Goal: Task Accomplishment & Management: Use online tool/utility

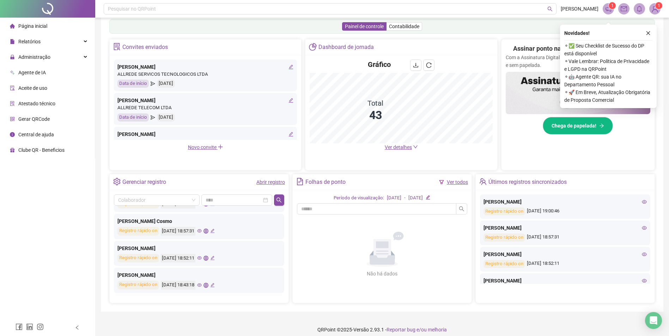
scroll to position [123, 0]
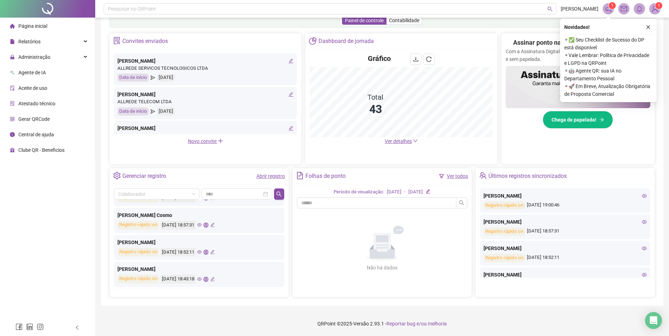
click at [202, 227] on icon "eye" at bounding box center [199, 225] width 5 height 4
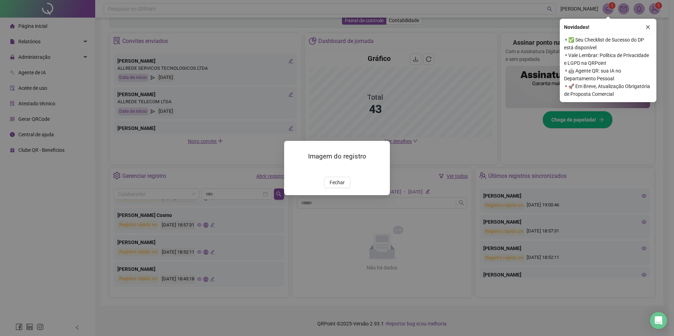
drag, startPoint x: 650, startPoint y: 29, endPoint x: 648, endPoint y: 32, distance: 4.0
click at [650, 29] on icon "close" at bounding box center [647, 27] width 5 height 5
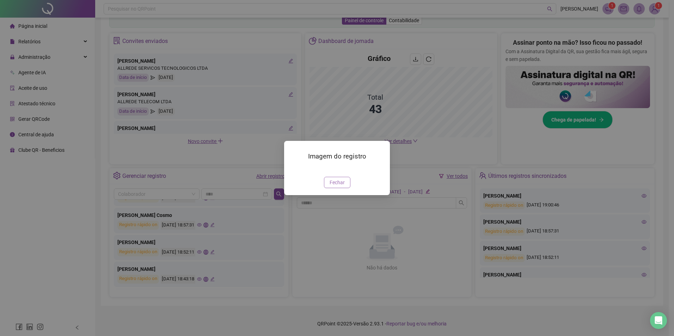
click at [346, 188] on button "Fechar" at bounding box center [337, 182] width 26 height 11
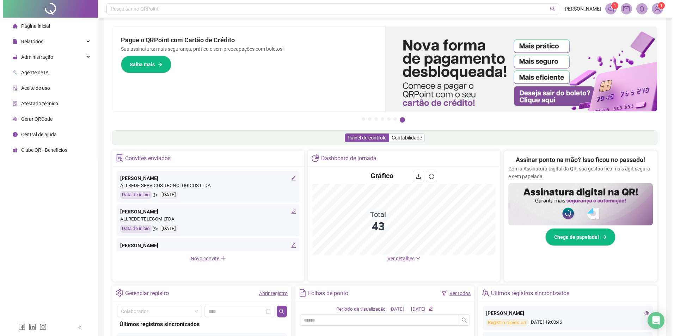
scroll to position [0, 0]
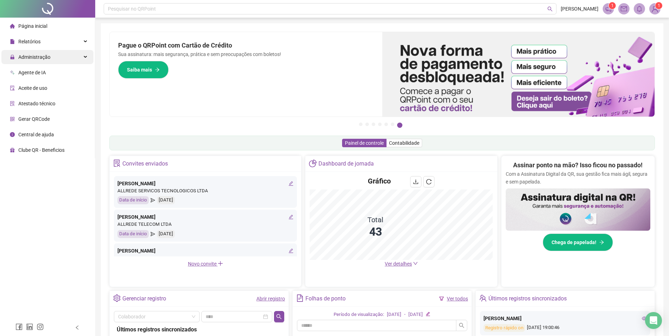
click at [66, 60] on div "Administração" at bounding box center [47, 57] width 92 height 14
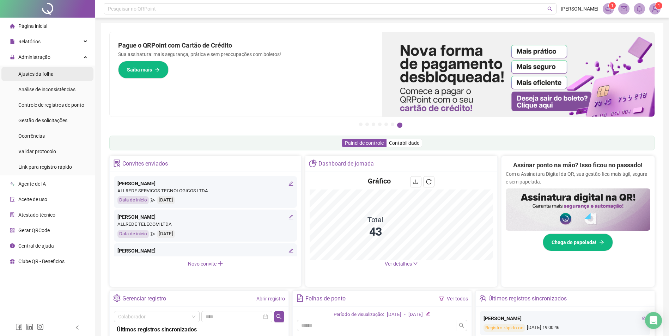
click at [56, 76] on li "Ajustes da folha" at bounding box center [47, 74] width 92 height 14
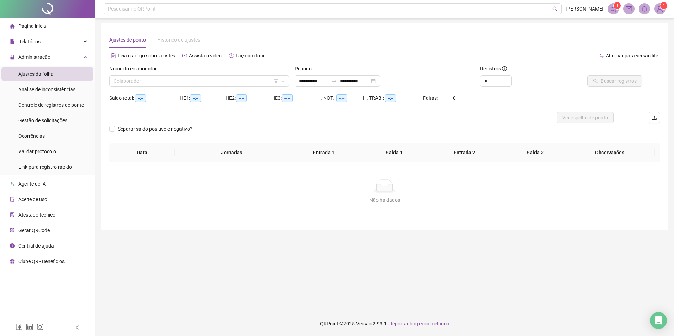
type input "**********"
click at [182, 87] on div "Nome do colaborador Colaborador" at bounding box center [198, 78] width 185 height 27
click at [190, 79] on input "search" at bounding box center [196, 81] width 165 height 11
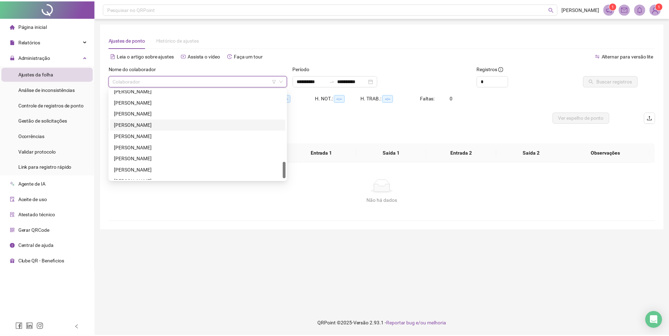
scroll to position [395, 0]
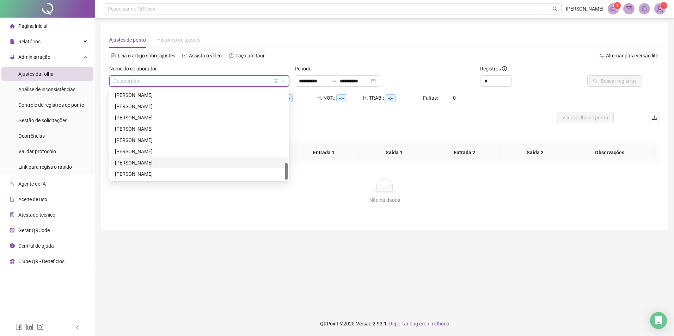
click at [157, 163] on div "[PERSON_NAME]" at bounding box center [199, 163] width 168 height 8
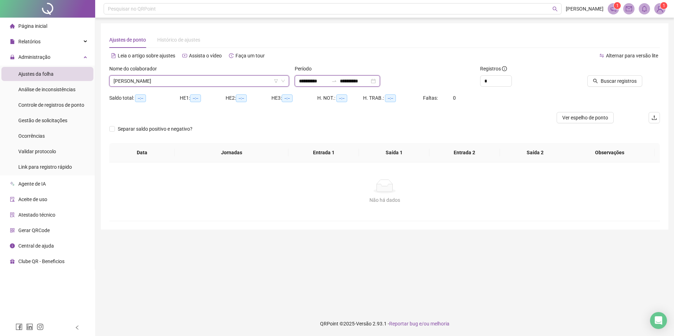
click at [302, 79] on input "**********" at bounding box center [314, 81] width 30 height 8
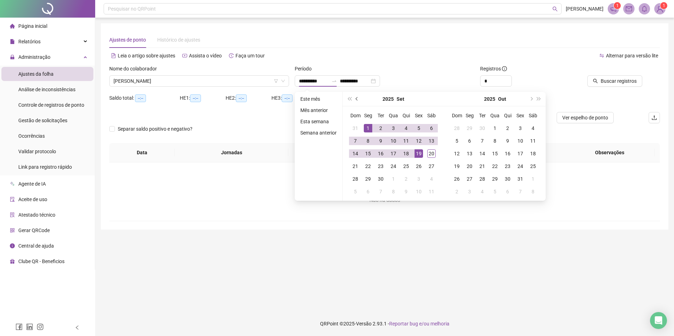
click at [355, 98] on button "prev-year" at bounding box center [357, 99] width 8 height 14
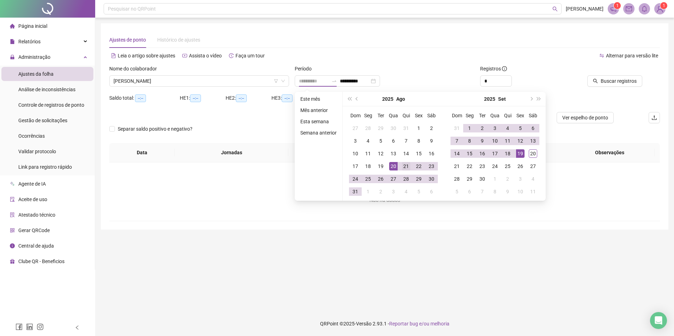
type input "**********"
click at [403, 170] on div "21" at bounding box center [406, 166] width 8 height 8
type input "**********"
click at [534, 153] on div "20" at bounding box center [533, 153] width 8 height 8
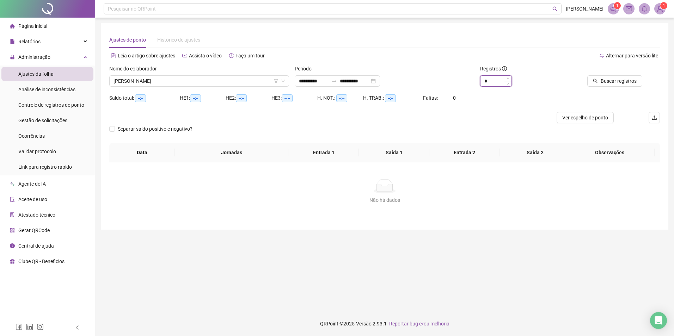
click at [496, 83] on input "*" at bounding box center [495, 81] width 31 height 11
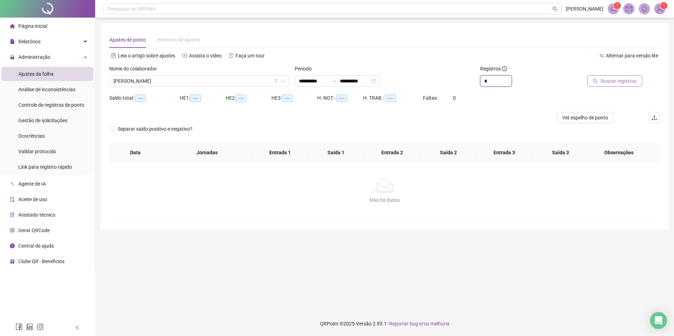
type input "*"
click at [619, 81] on span "Buscar registros" at bounding box center [619, 81] width 36 height 8
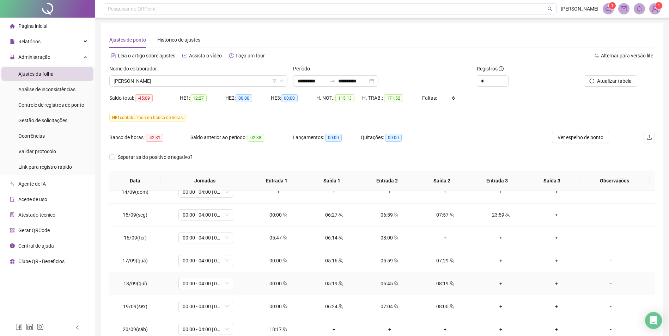
scroll to position [419, 0]
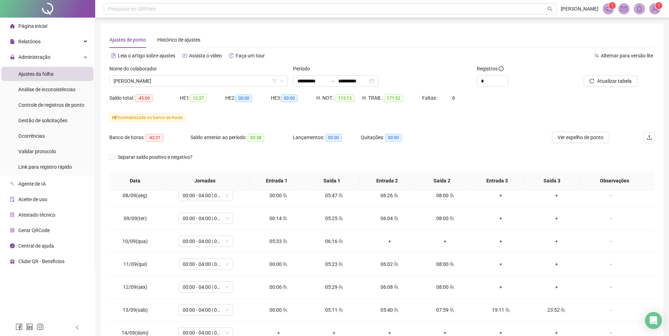
click at [499, 143] on div "Banco de horas: -42:31 Saldo anterior ao período: 02:38 Lançamentos: 00:00 Quit…" at bounding box center [313, 142] width 409 height 20
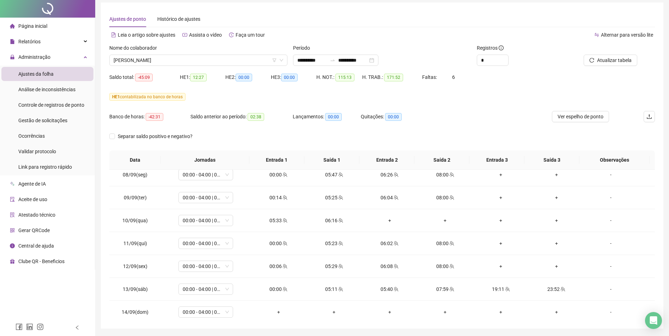
scroll to position [44, 0]
